Goal: Complete application form

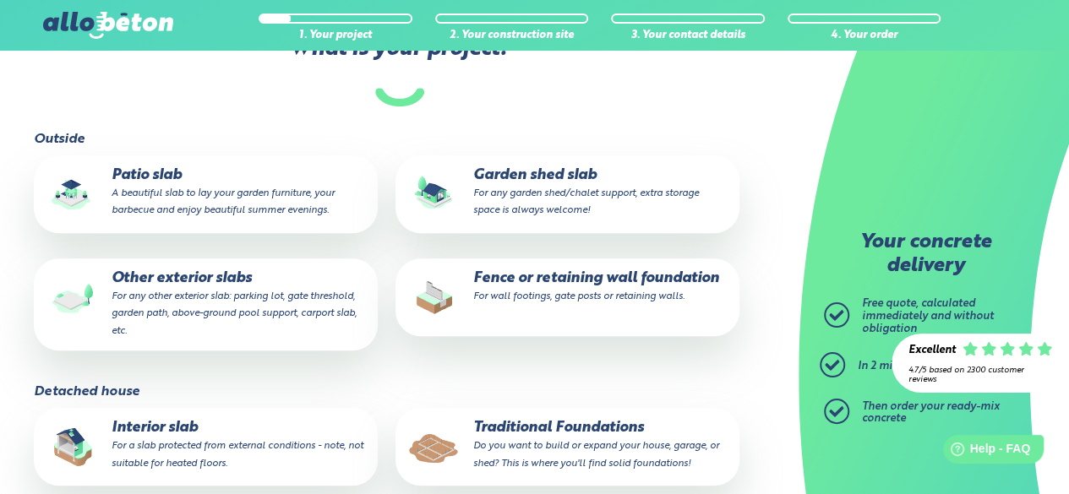
scroll to position [345, 0]
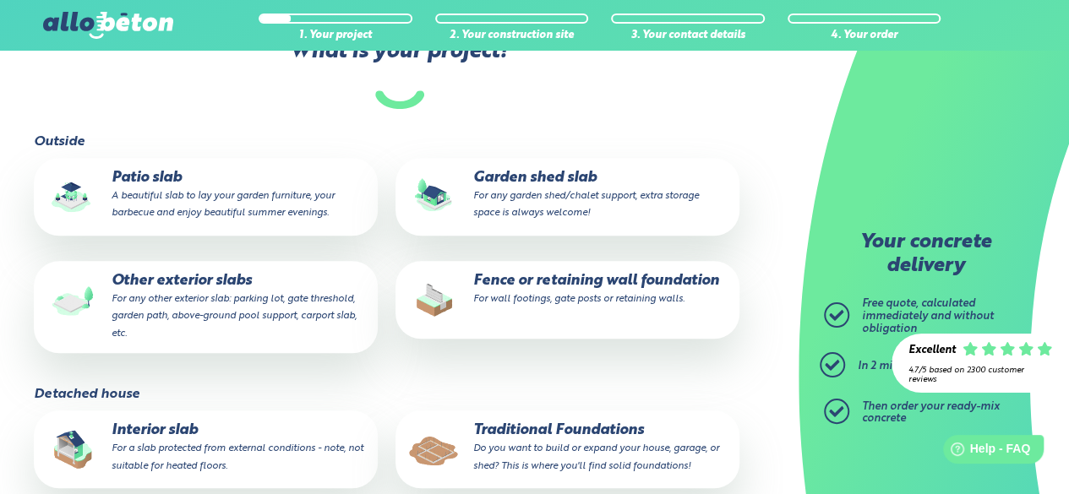
click at [203, 204] on p "Patio slab A beautiful slab to lay your garden furniture, your barbecue and enj…" at bounding box center [206, 196] width 320 height 52
click at [0, 0] on input "Patio slab A beautiful slab to lay your garden furniture, your barbecue and enj…" at bounding box center [0, 0] width 0 height 0
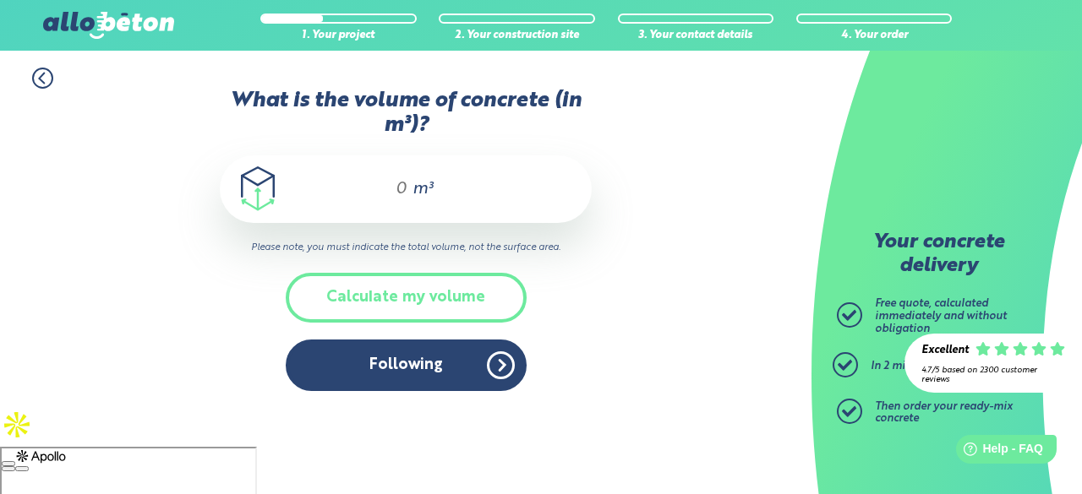
click at [382, 195] on input "What is the volume of concrete (in m³)?" at bounding box center [394, 189] width 29 height 20
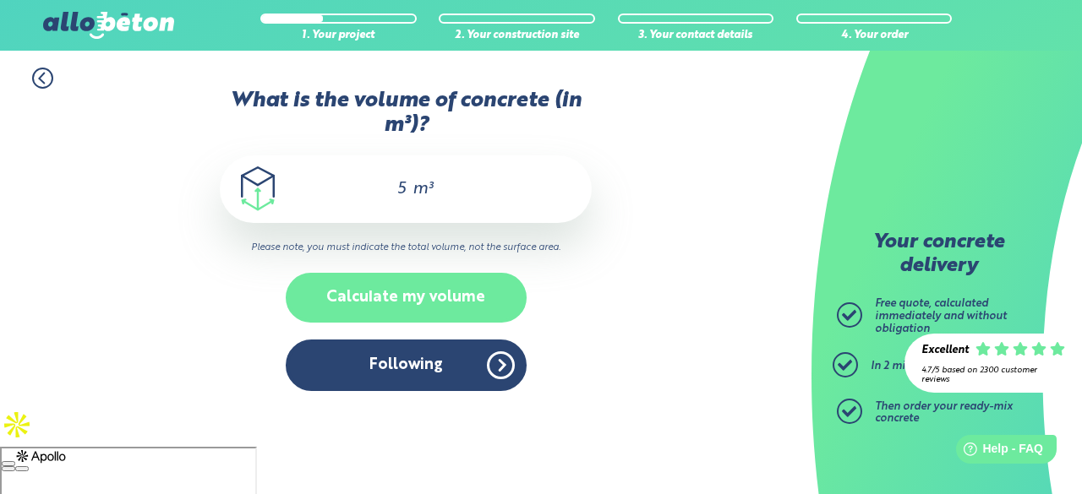
click at [452, 290] on font "Calculate my volume" at bounding box center [405, 297] width 159 height 15
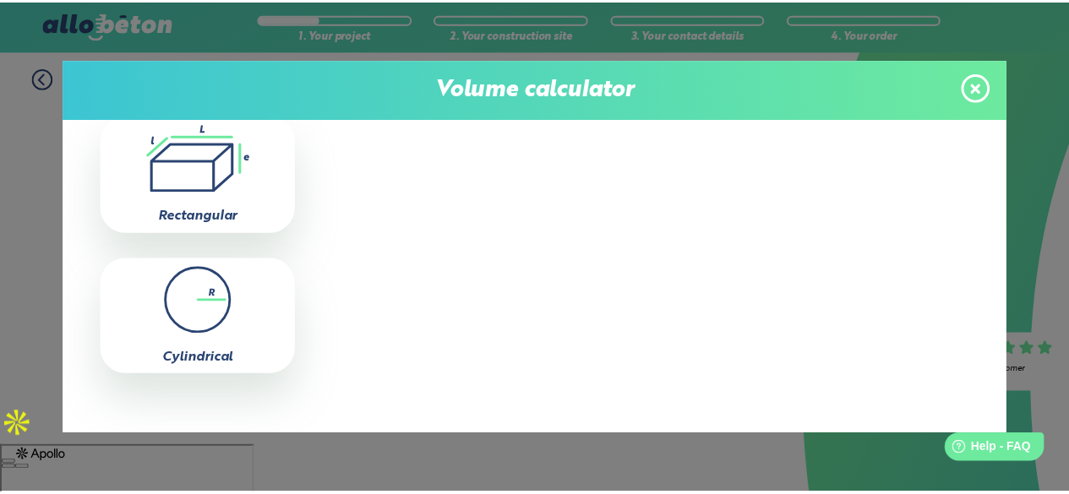
scroll to position [129, 0]
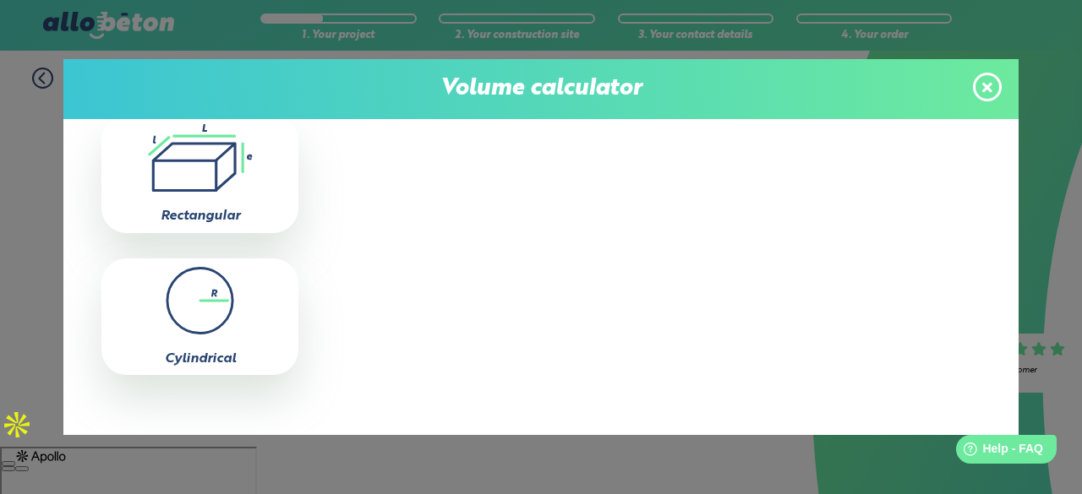
click at [217, 224] on div ".icon-calc-rectanglea{fill:none;stroke-linecap:round;stroke-width:3px;stroke:#6…" at bounding box center [199, 174] width 197 height 117
type input "0"
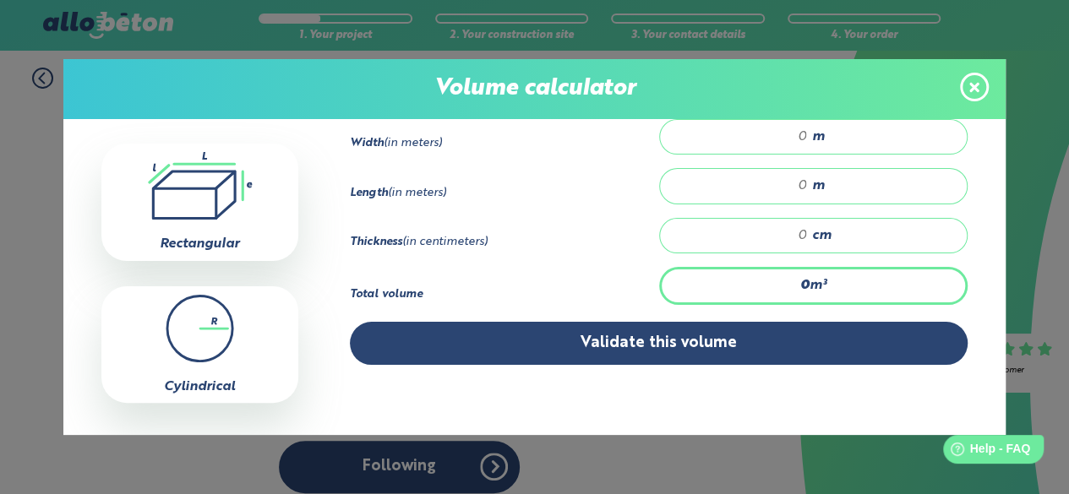
scroll to position [143, 0]
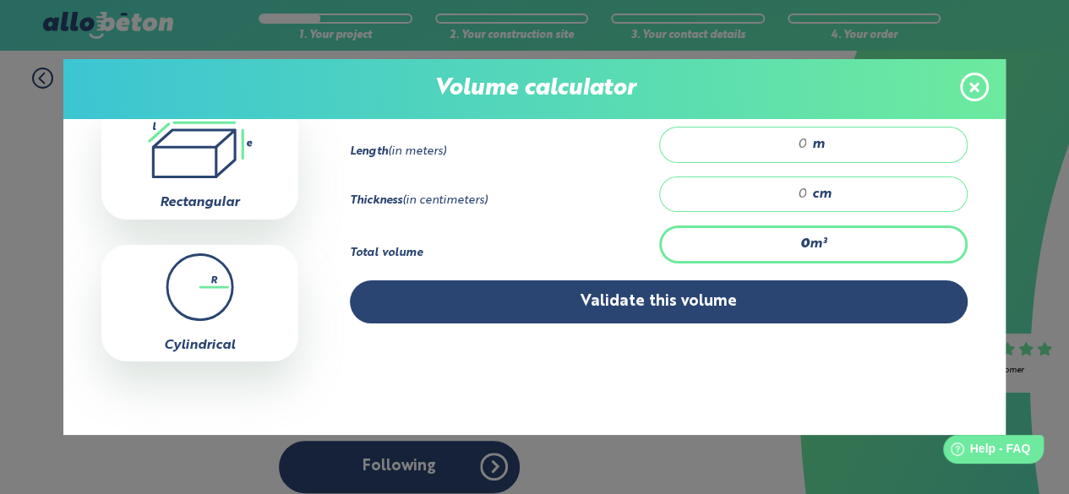
click at [246, 280] on icon at bounding box center [200, 288] width 180 height 68
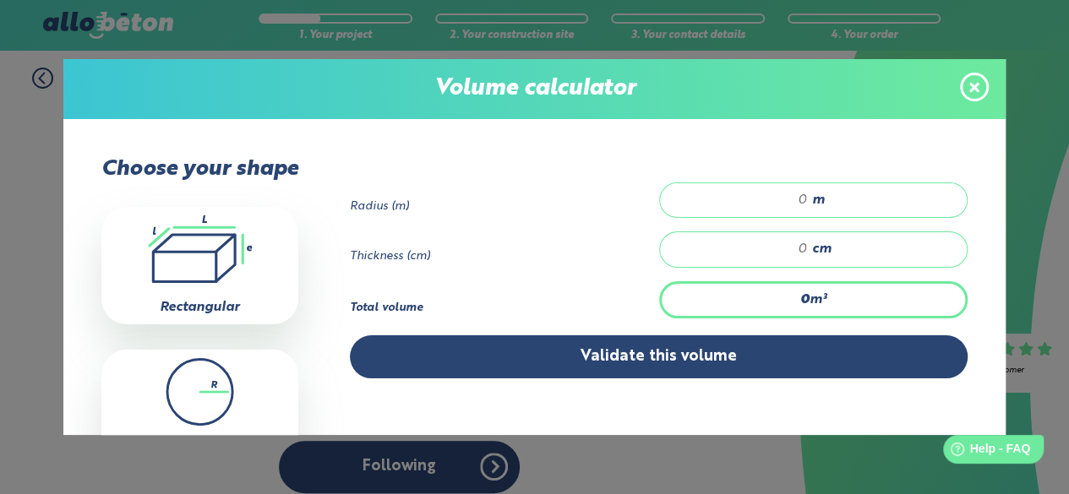
scroll to position [0, 0]
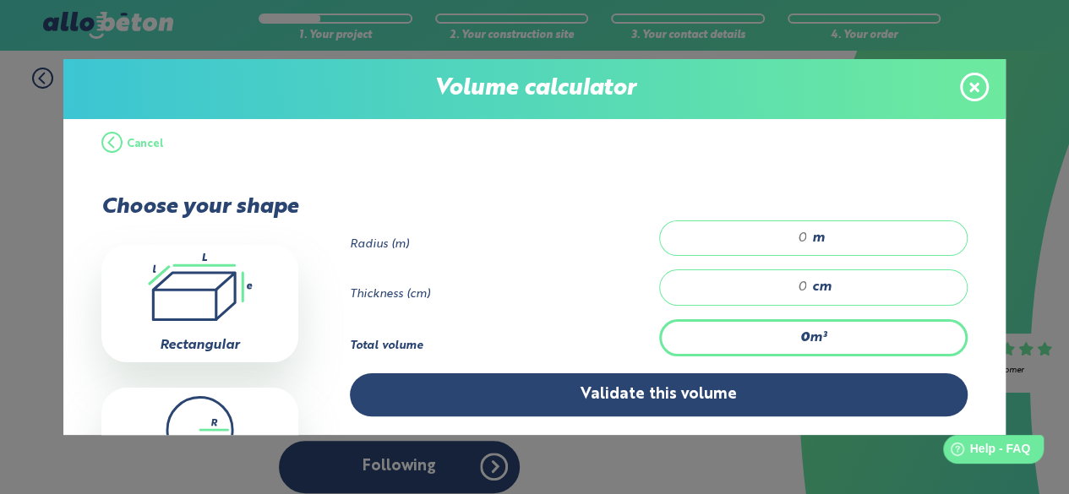
click at [794, 242] on input "number" at bounding box center [742, 238] width 131 height 17
type input "5"
click at [712, 296] on div "cm" at bounding box center [813, 288] width 309 height 36
type input "1.571"
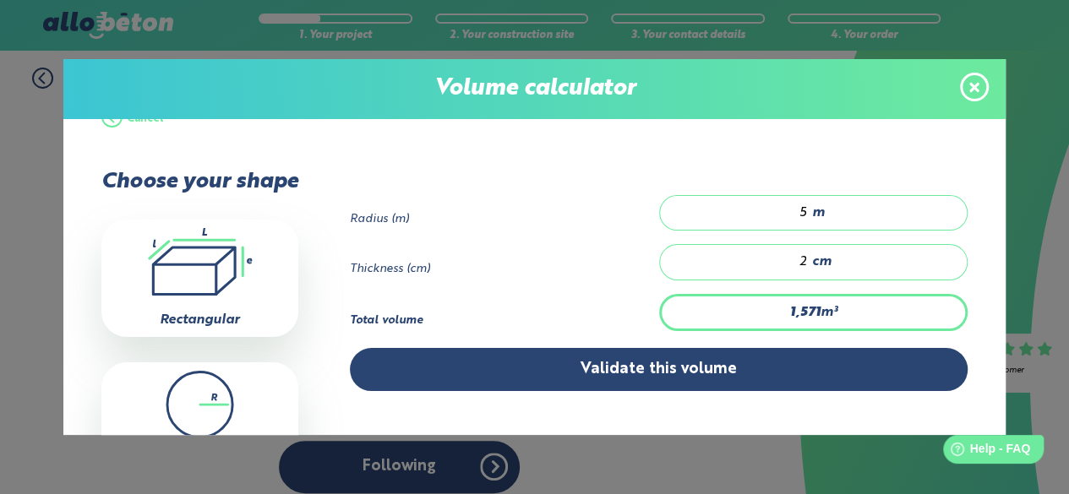
scroll to position [26, 0]
type input "2"
click at [798, 210] on input "5" at bounding box center [742, 212] width 131 height 17
type input "0"
type input "0.251"
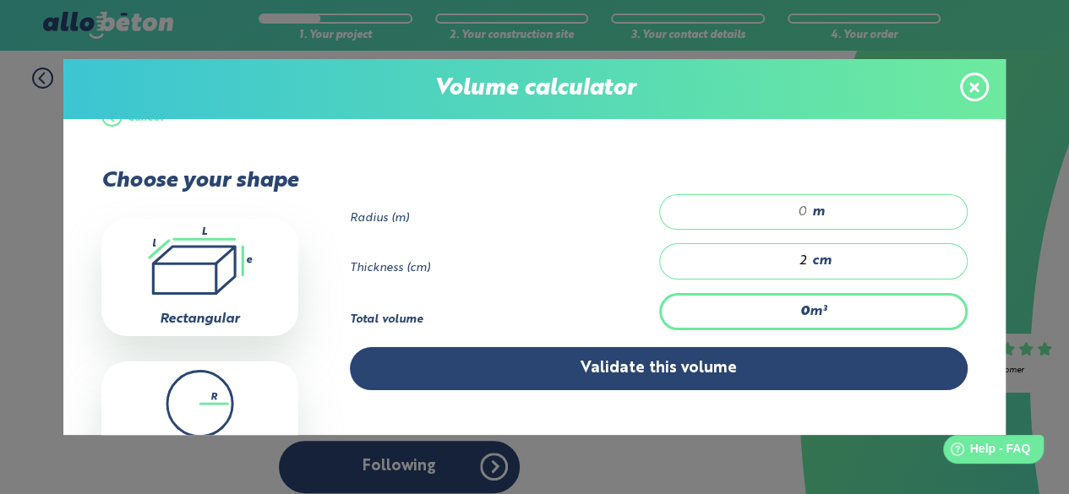
type input "2"
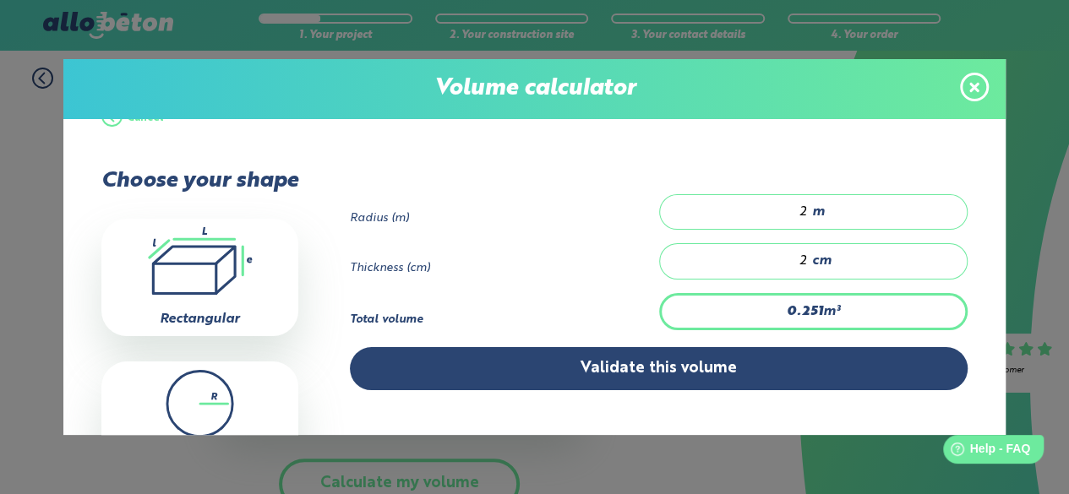
type input "0.393"
type input "2.5"
type input "0.251"
type input "2"
type input "0"
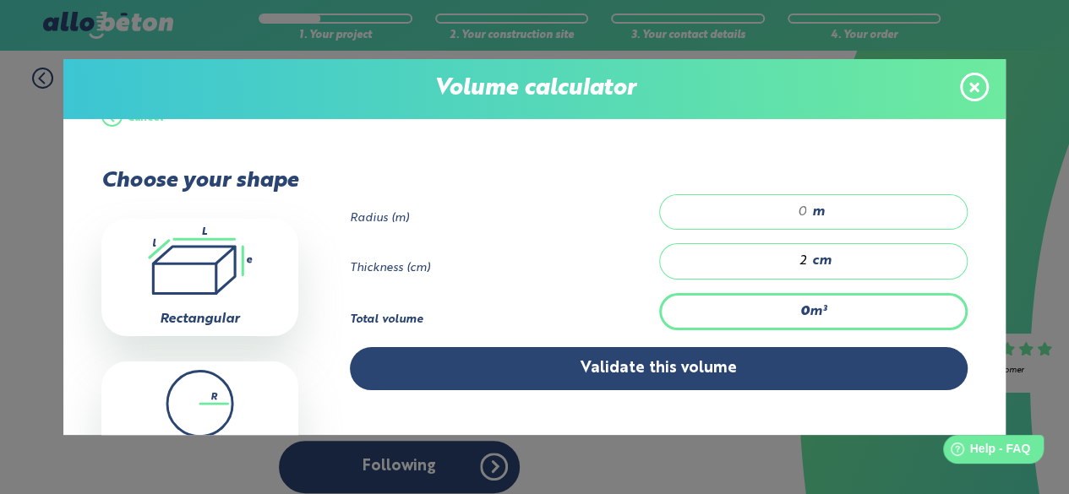
type input "1.571"
type input "5"
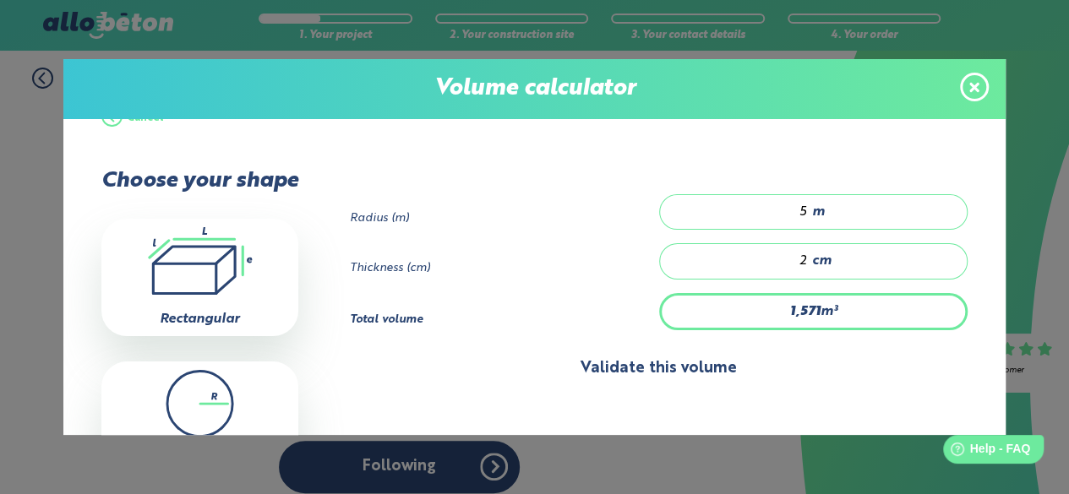
click at [604, 367] on font "Validate this volume" at bounding box center [659, 368] width 156 height 15
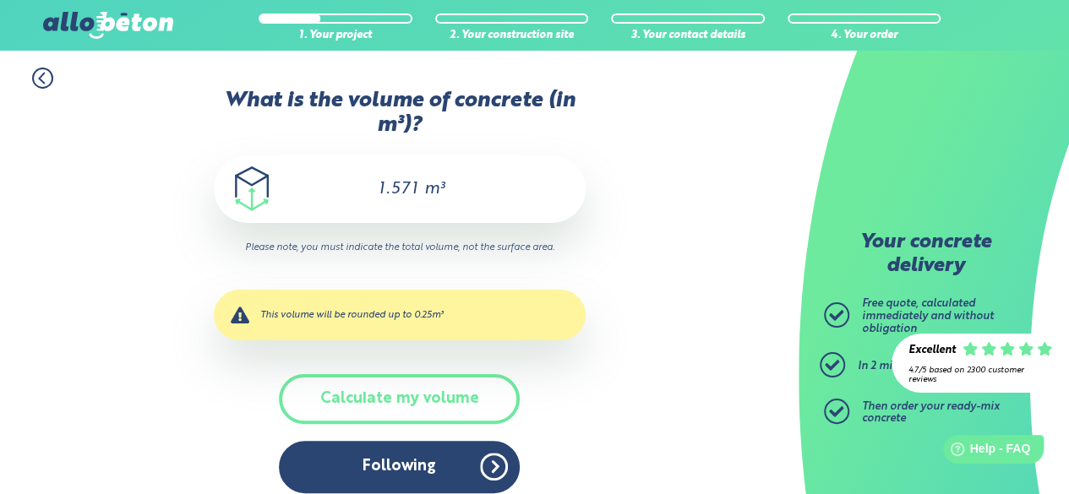
scroll to position [15, 0]
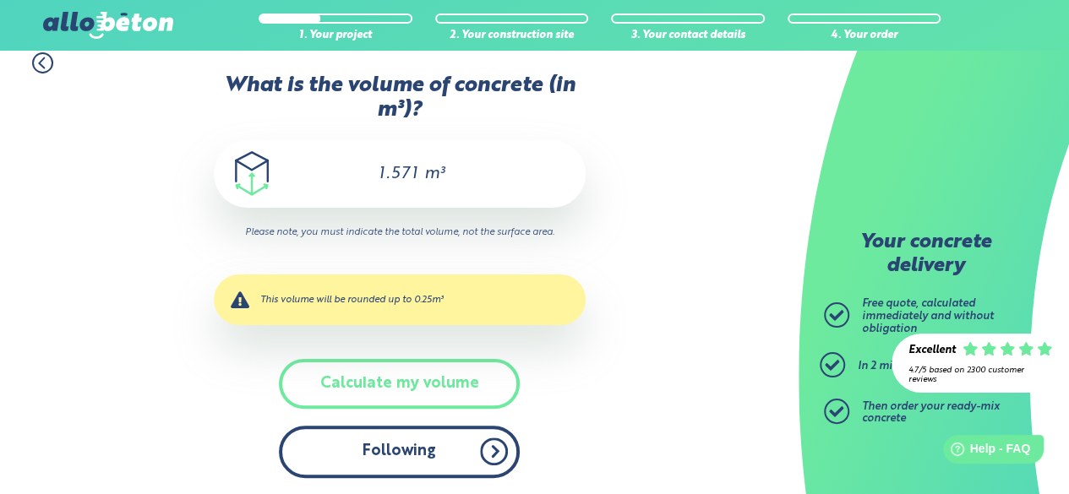
click at [418, 459] on font "Following" at bounding box center [400, 451] width 74 height 15
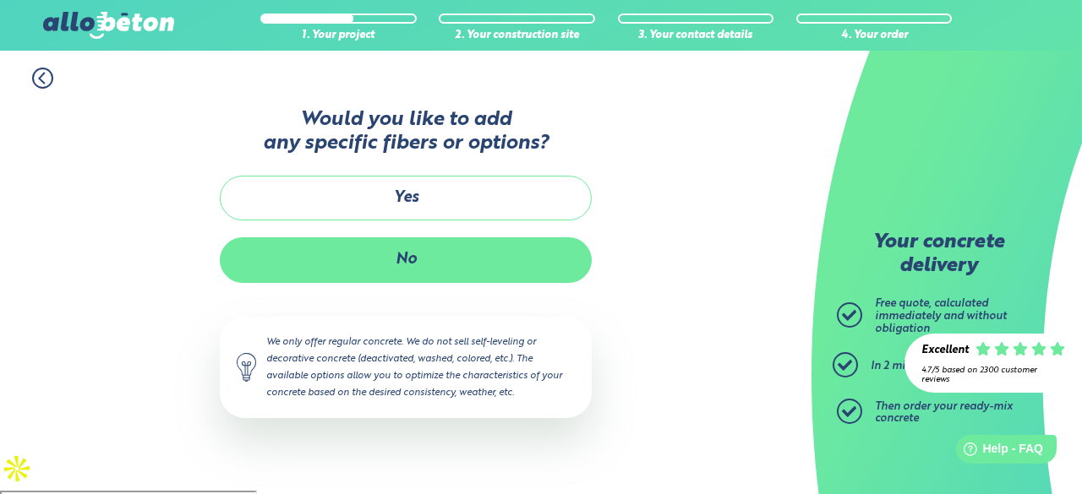
click at [531, 254] on button "No" at bounding box center [406, 260] width 372 height 45
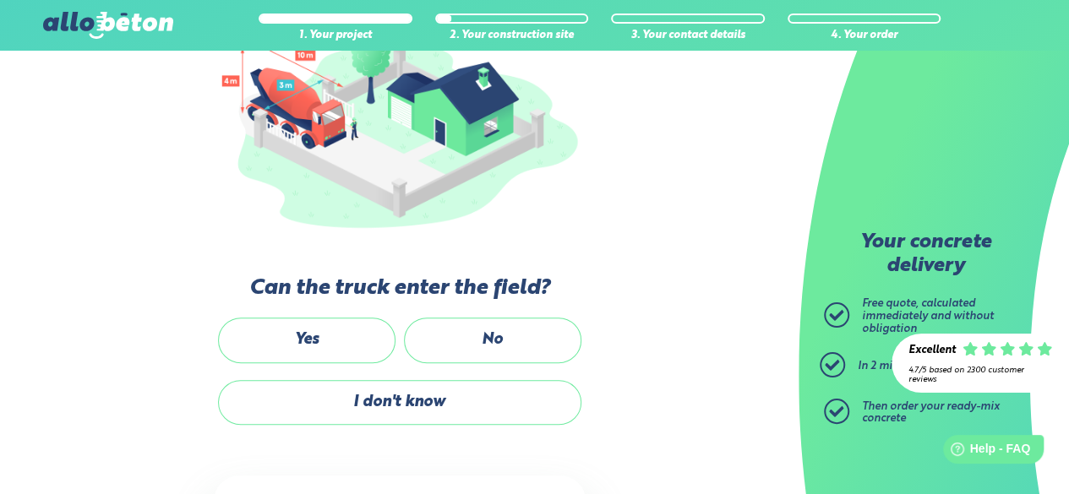
scroll to position [290, 0]
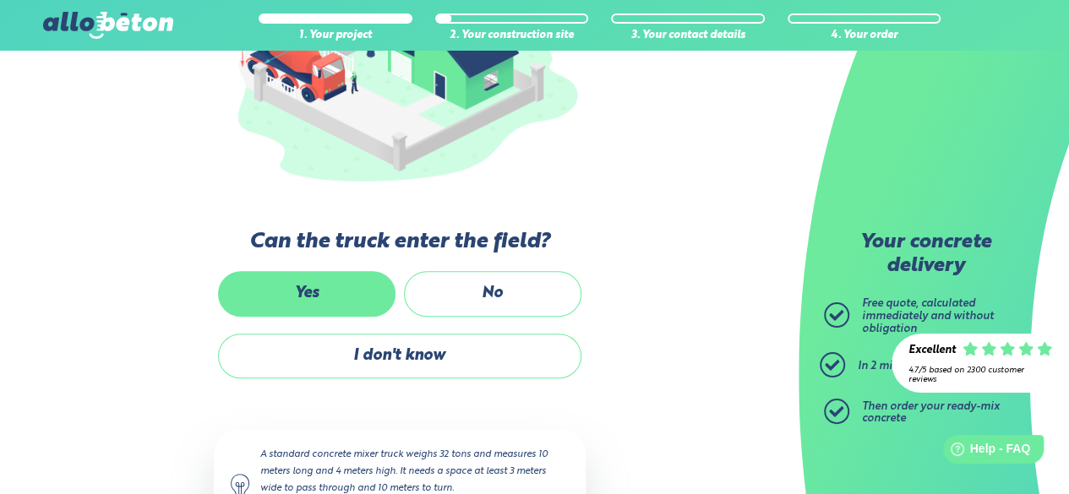
click at [334, 305] on label "Yes" at bounding box center [307, 293] width 178 height 45
click at [0, 0] on input "Yes" at bounding box center [0, 0] width 0 height 0
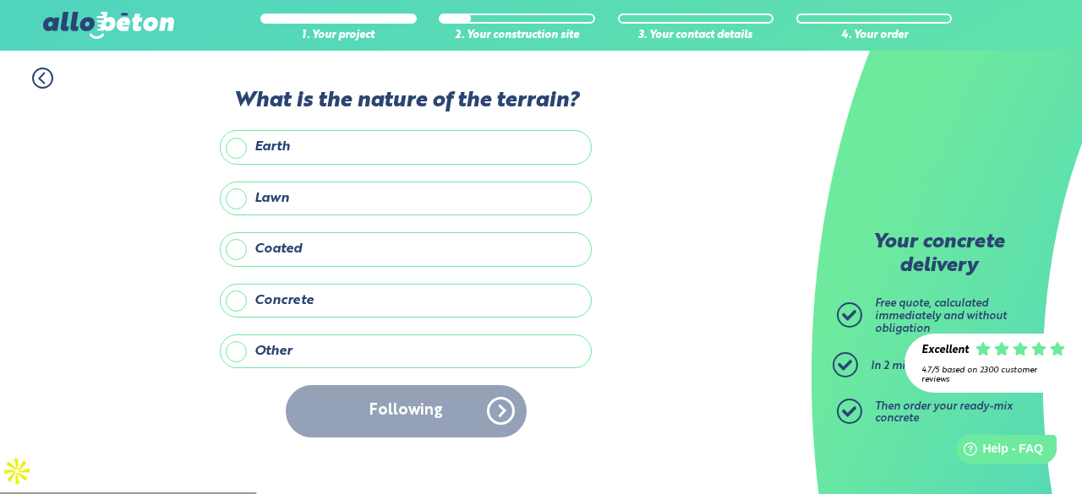
click at [292, 139] on label "Earth" at bounding box center [406, 147] width 372 height 34
click at [0, 0] on input "Earth" at bounding box center [0, 0] width 0 height 0
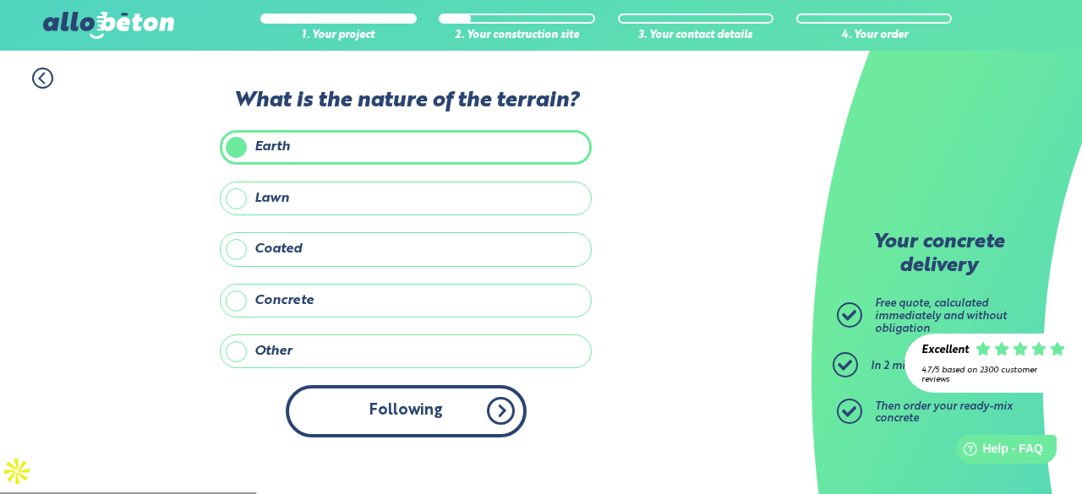
click at [348, 399] on button "Following" at bounding box center [406, 411] width 241 height 52
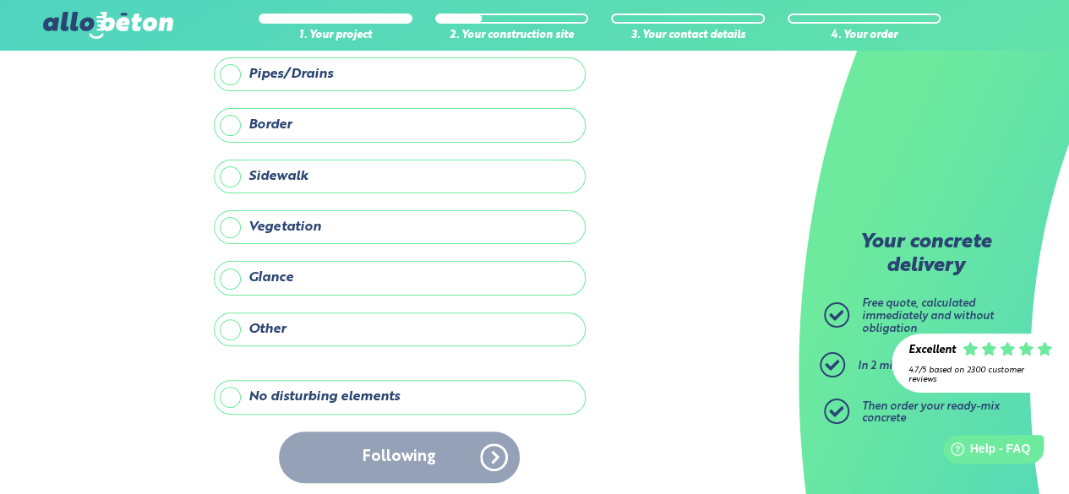
scroll to position [100, 0]
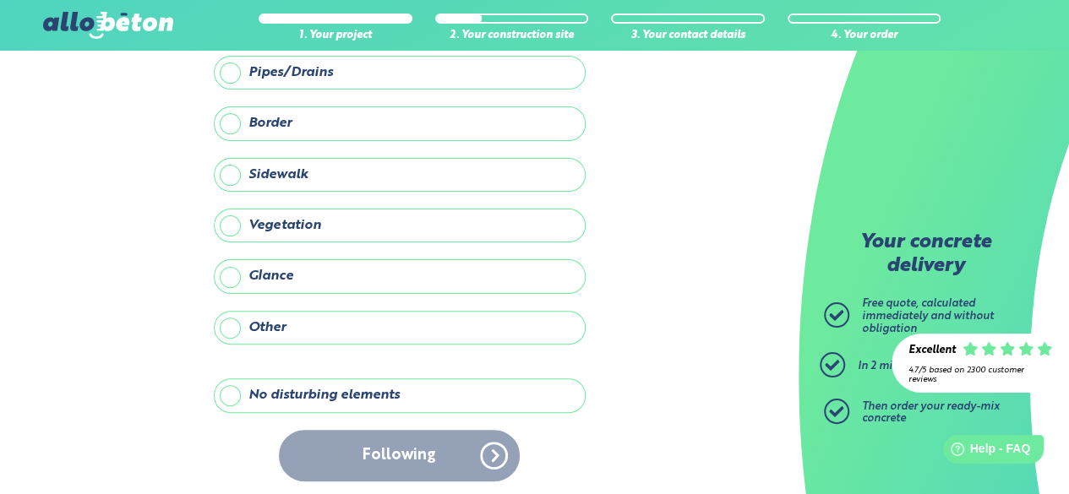
click at [480, 382] on label "No disturbing elements" at bounding box center [400, 396] width 372 height 34
click at [0, 0] on input "No disturbing elements" at bounding box center [0, 0] width 0 height 0
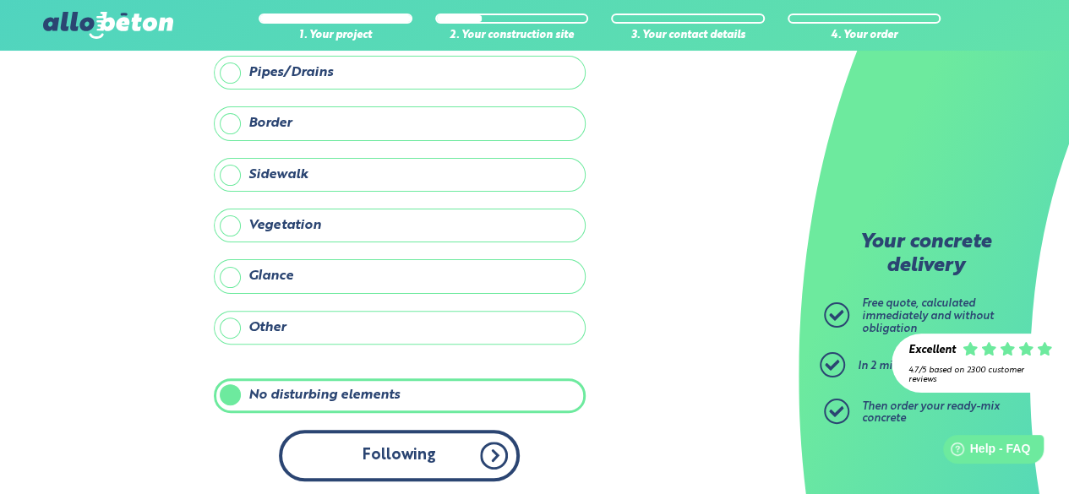
click at [440, 440] on button "Following" at bounding box center [399, 456] width 241 height 52
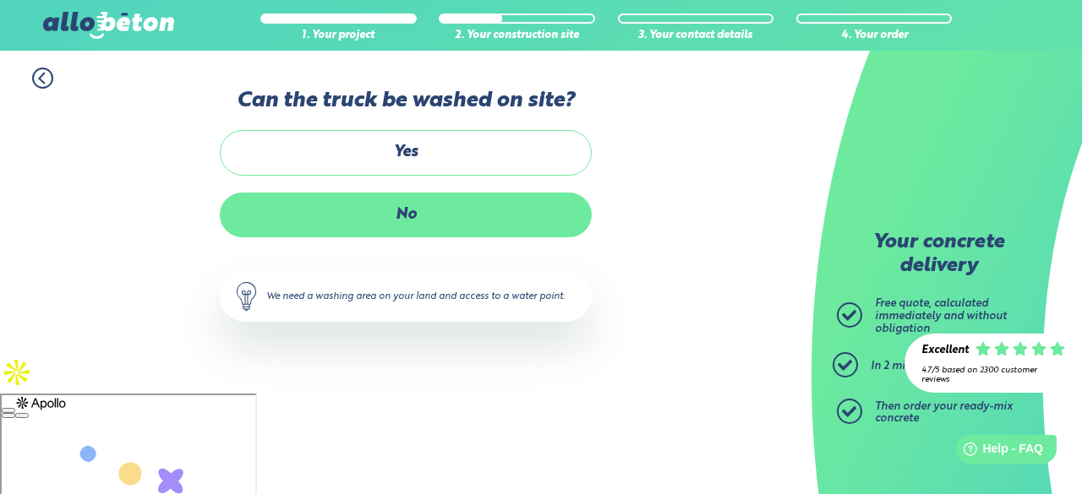
click at [482, 208] on label "No" at bounding box center [406, 215] width 372 height 45
click at [0, 0] on input "No" at bounding box center [0, 0] width 0 height 0
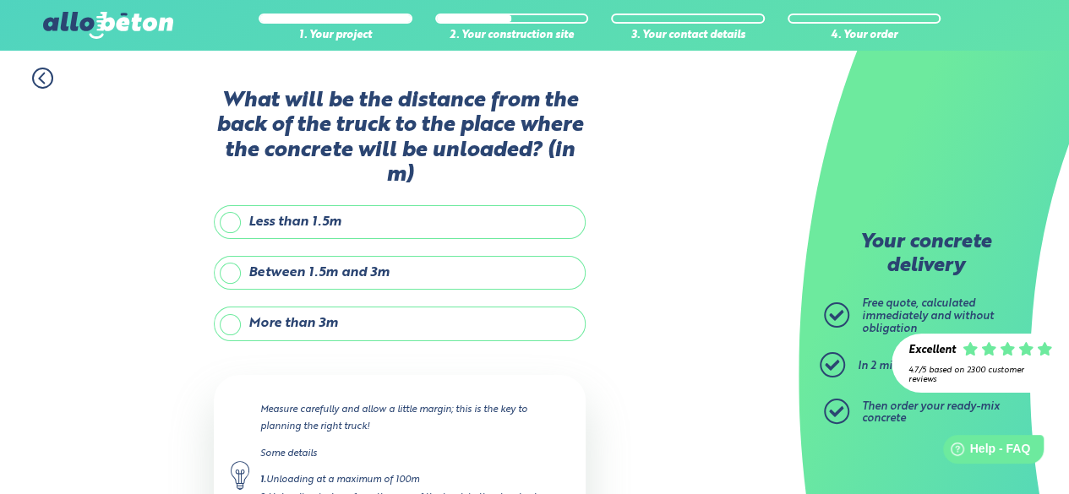
click at [412, 270] on label "Between 1.5m and 3m" at bounding box center [400, 273] width 372 height 34
click at [0, 0] on input "Between 1.5m and 3m" at bounding box center [0, 0] width 0 height 0
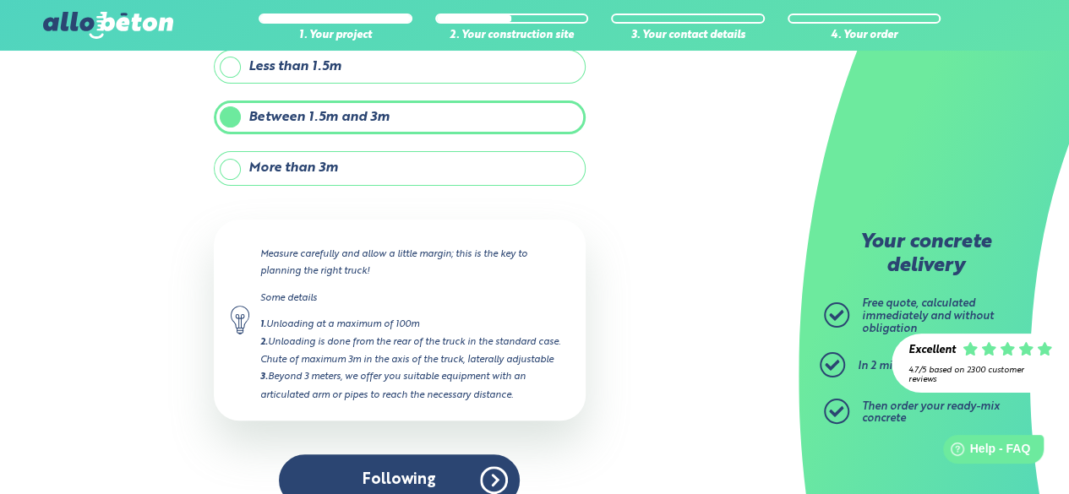
scroll to position [179, 0]
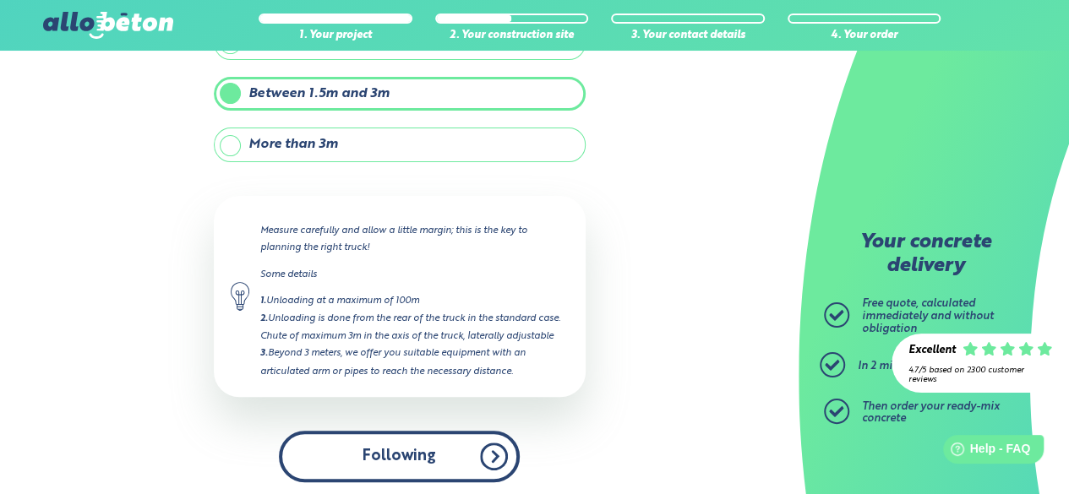
click at [477, 452] on button "Following" at bounding box center [399, 457] width 241 height 52
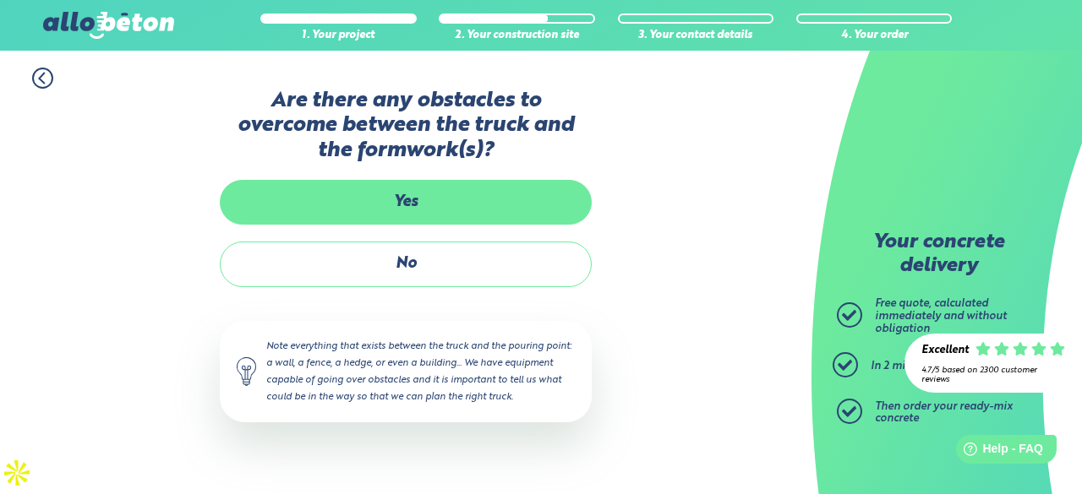
click at [477, 217] on label "Yes" at bounding box center [406, 202] width 372 height 45
click at [0, 0] on input "Yes" at bounding box center [0, 0] width 0 height 0
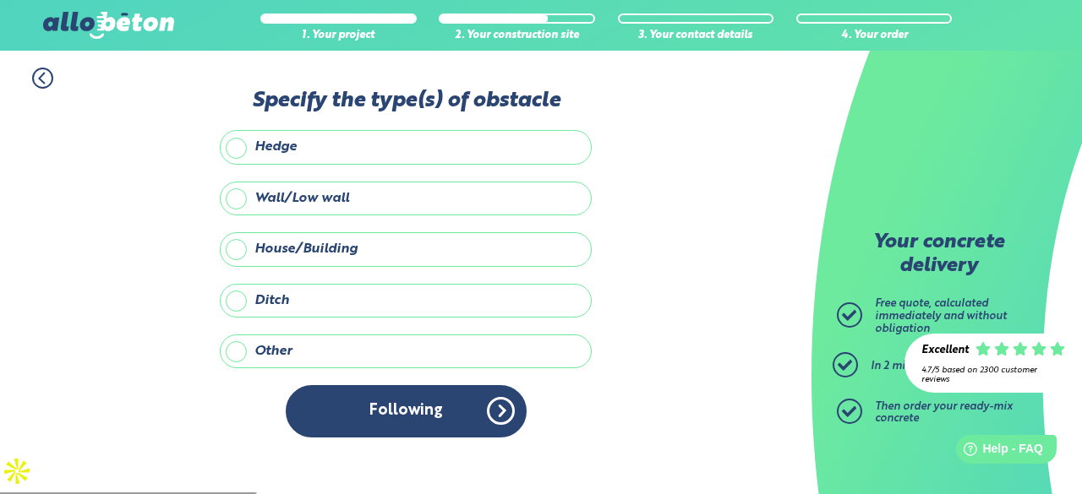
click at [36, 76] on icon at bounding box center [42, 78] width 21 height 21
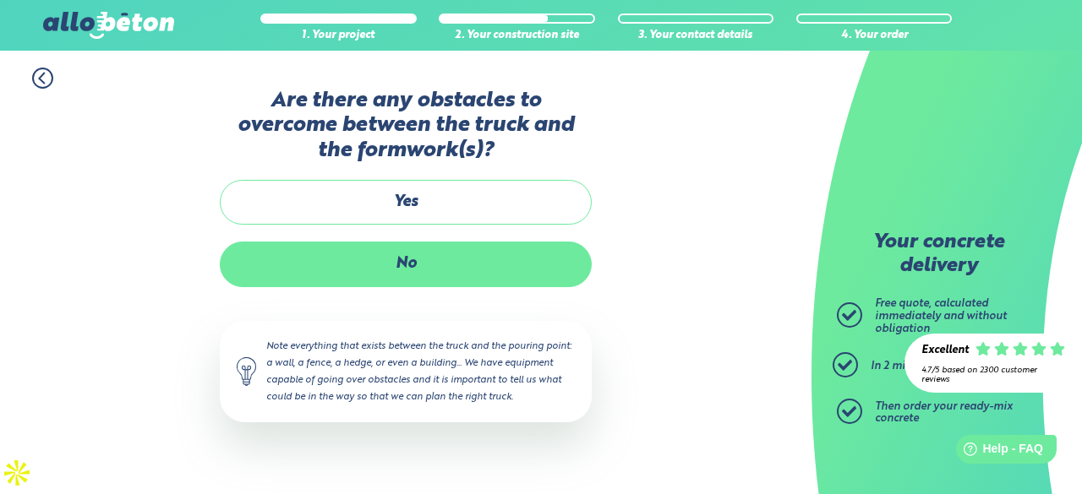
click at [291, 254] on label "No" at bounding box center [406, 264] width 372 height 45
click at [0, 0] on input "No" at bounding box center [0, 0] width 0 height 0
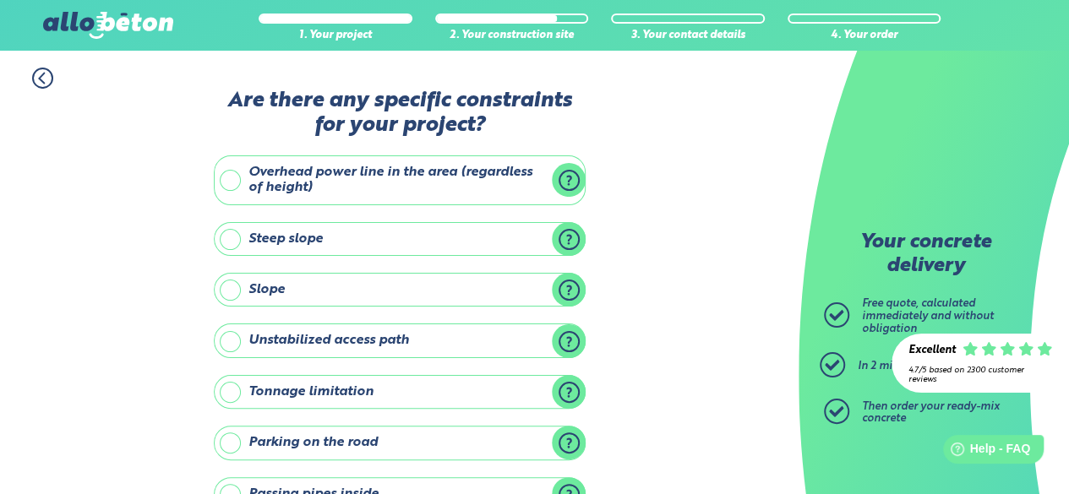
scroll to position [284, 0]
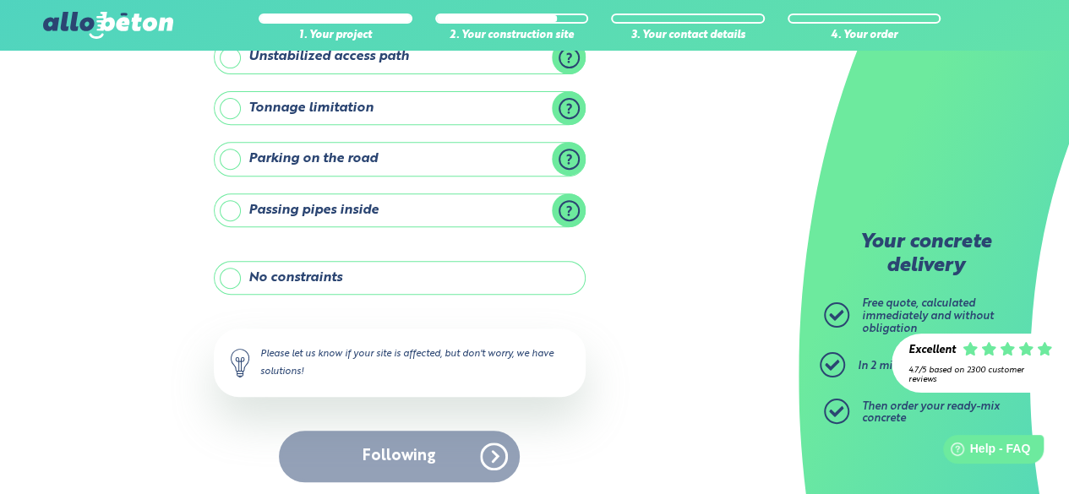
click at [347, 279] on label "No constraints" at bounding box center [400, 278] width 372 height 34
click at [0, 0] on input "No constraints" at bounding box center [0, 0] width 0 height 0
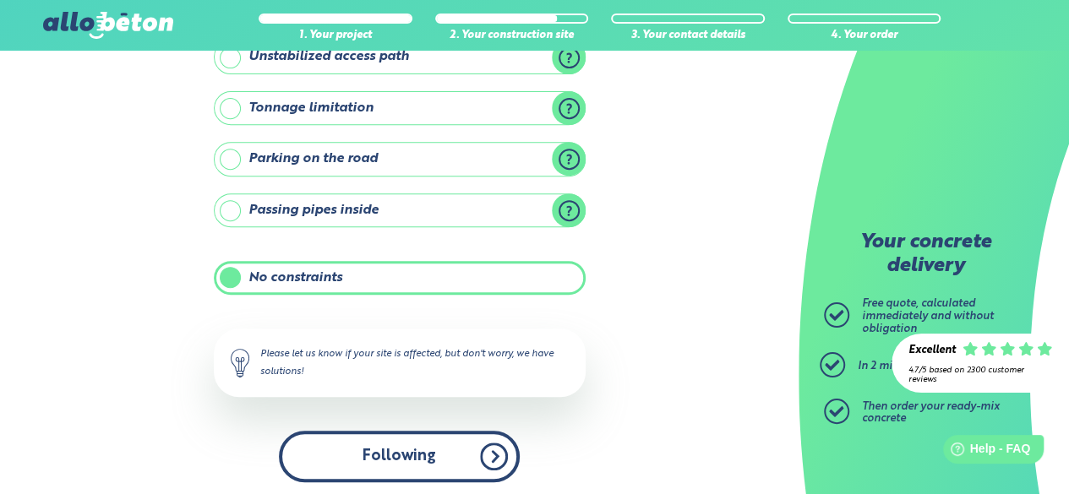
click at [364, 449] on font "Following" at bounding box center [400, 456] width 74 height 15
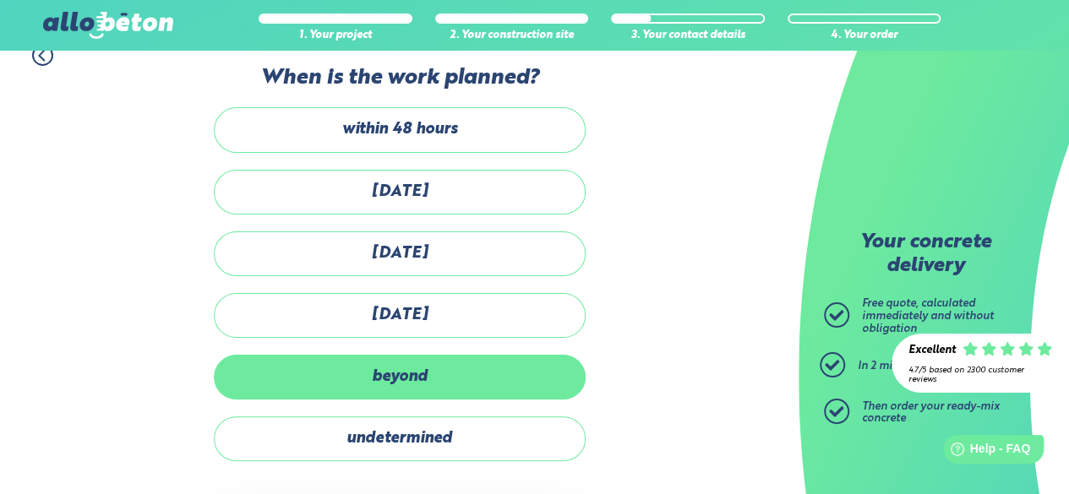
scroll to position [54, 0]
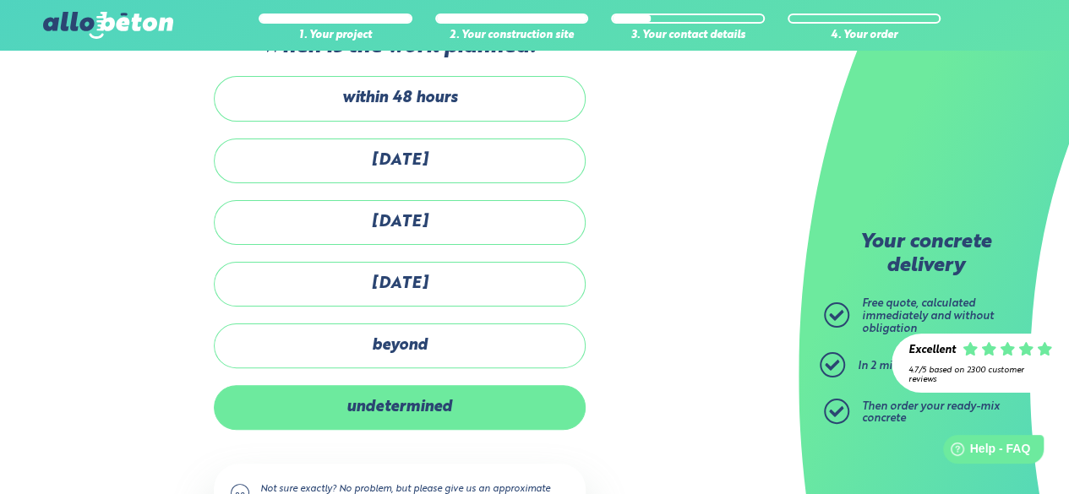
click at [383, 400] on font "undetermined" at bounding box center [400, 407] width 106 height 15
click at [0, 0] on input "undetermined" at bounding box center [0, 0] width 0 height 0
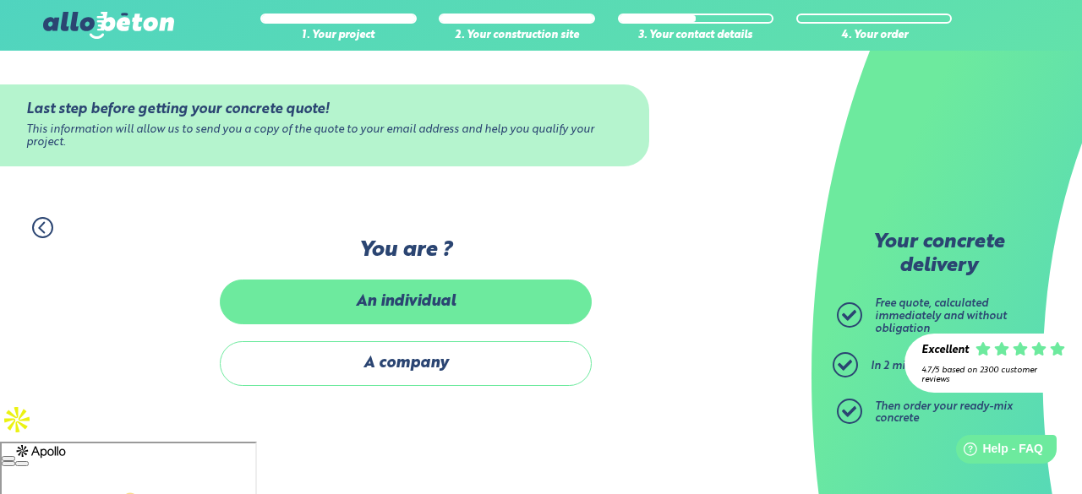
click at [423, 303] on font "An individual" at bounding box center [406, 301] width 100 height 15
click at [0, 0] on input "An individual" at bounding box center [0, 0] width 0 height 0
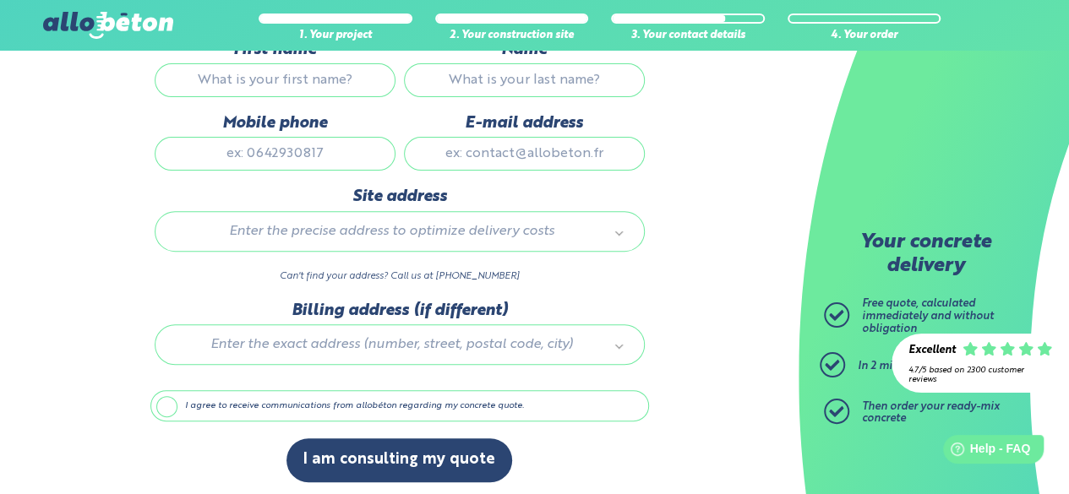
scroll to position [199, 0]
